Goal: Navigation & Orientation: Understand site structure

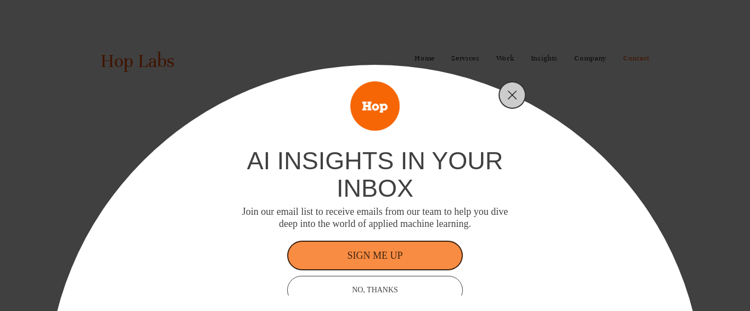
click at [509, 105] on div at bounding box center [511, 94] width 27 height 27
click at [514, 97] on line "Close" at bounding box center [512, 95] width 8 height 8
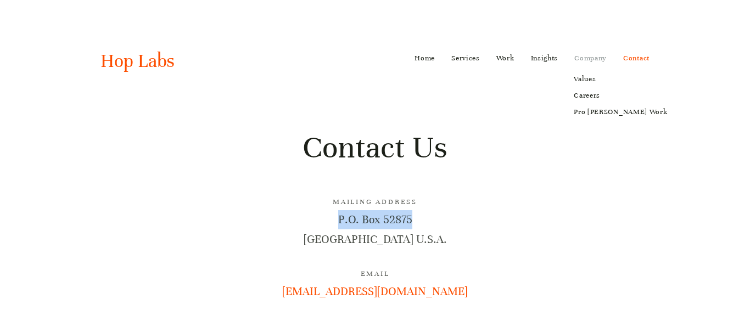
click at [604, 59] on link "Company" at bounding box center [590, 58] width 32 height 18
click at [588, 76] on link "Values" at bounding box center [620, 79] width 109 height 16
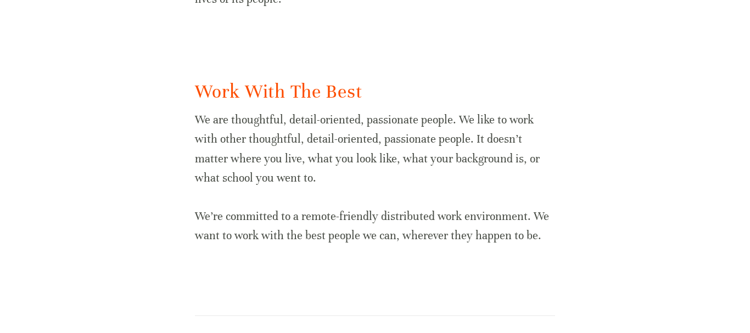
scroll to position [2083, 0]
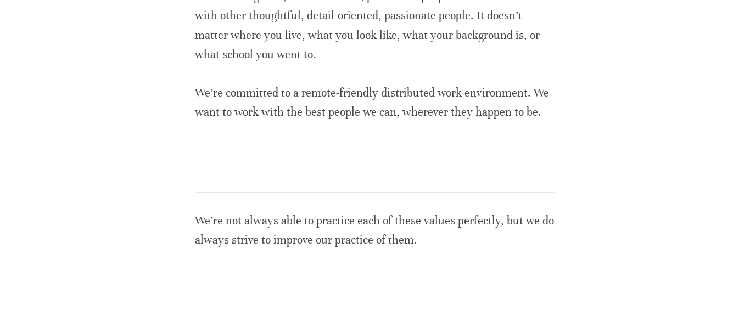
drag, startPoint x: 504, startPoint y: 164, endPoint x: 541, endPoint y: 140, distance: 43.5
click at [505, 183] on div at bounding box center [375, 192] width 378 height 19
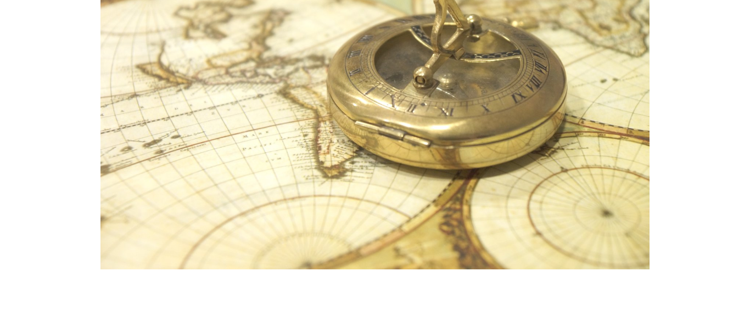
scroll to position [0, 0]
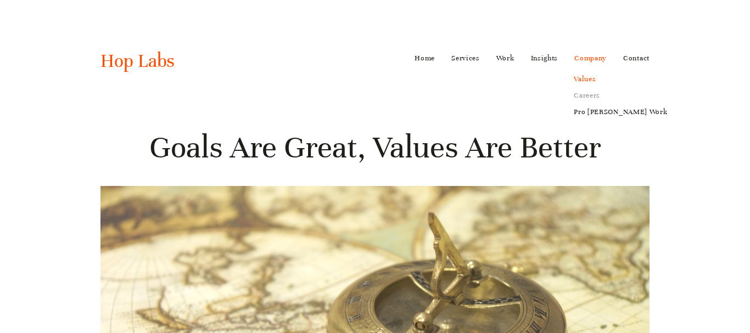
click at [595, 92] on link "Careers" at bounding box center [620, 95] width 109 height 16
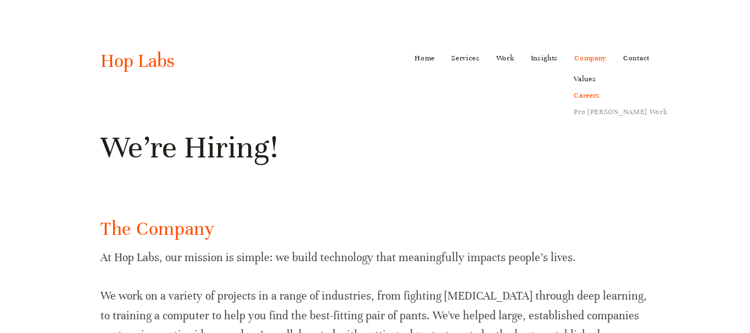
click at [592, 105] on link "Pro [PERSON_NAME] Work" at bounding box center [620, 112] width 109 height 16
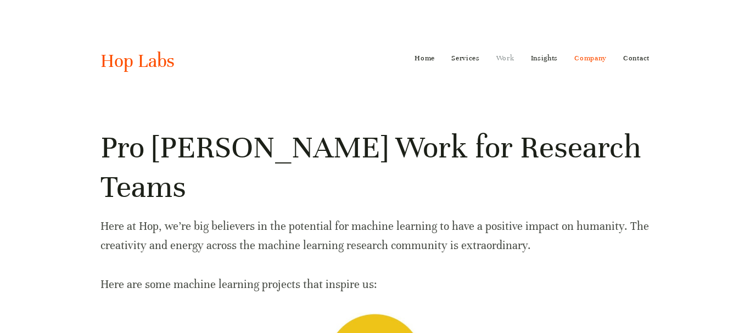
click at [511, 55] on link "Work" at bounding box center [505, 58] width 18 height 18
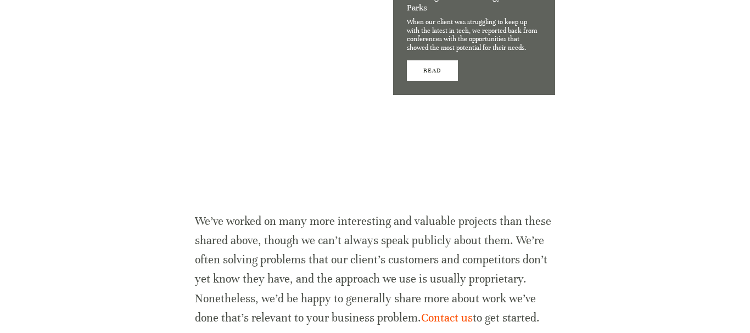
scroll to position [3941, 0]
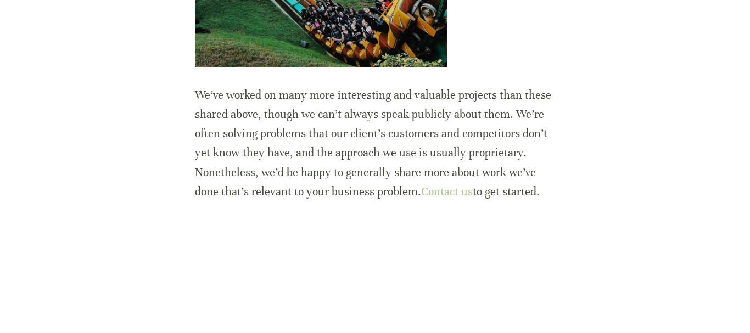
click at [448, 185] on link "Contact us" at bounding box center [447, 192] width 52 height 14
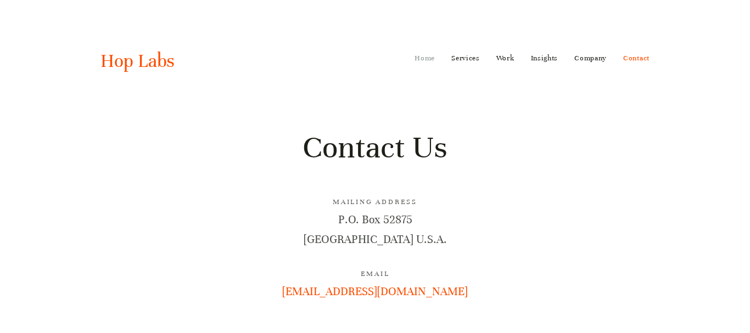
click at [415, 53] on link "Home" at bounding box center [424, 58] width 20 height 18
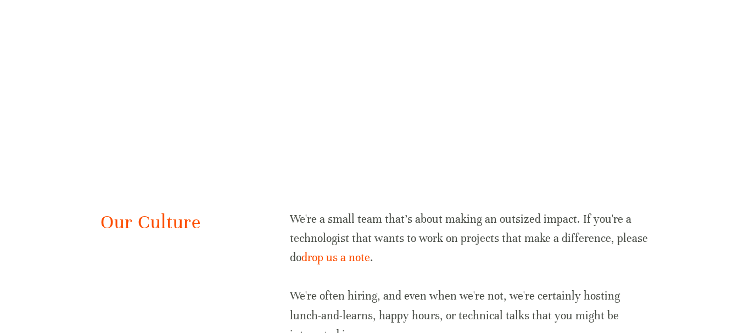
scroll to position [2326, 0]
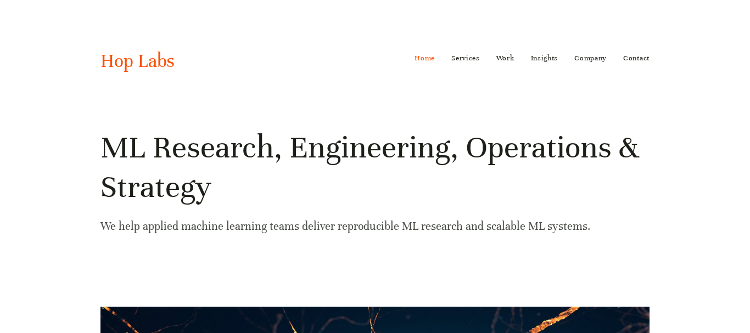
click at [433, 58] on link "Home" at bounding box center [424, 58] width 20 height 18
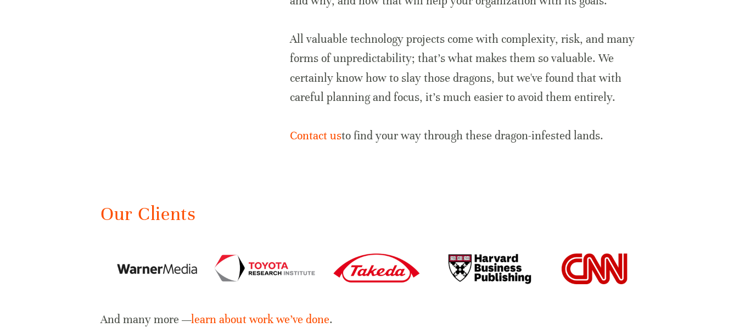
scroll to position [1903, 0]
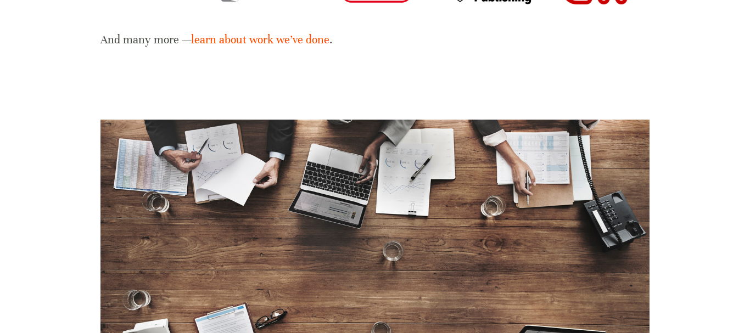
click at [325, 63] on div at bounding box center [374, 85] width 567 height 52
